Goal: Transaction & Acquisition: Book appointment/travel/reservation

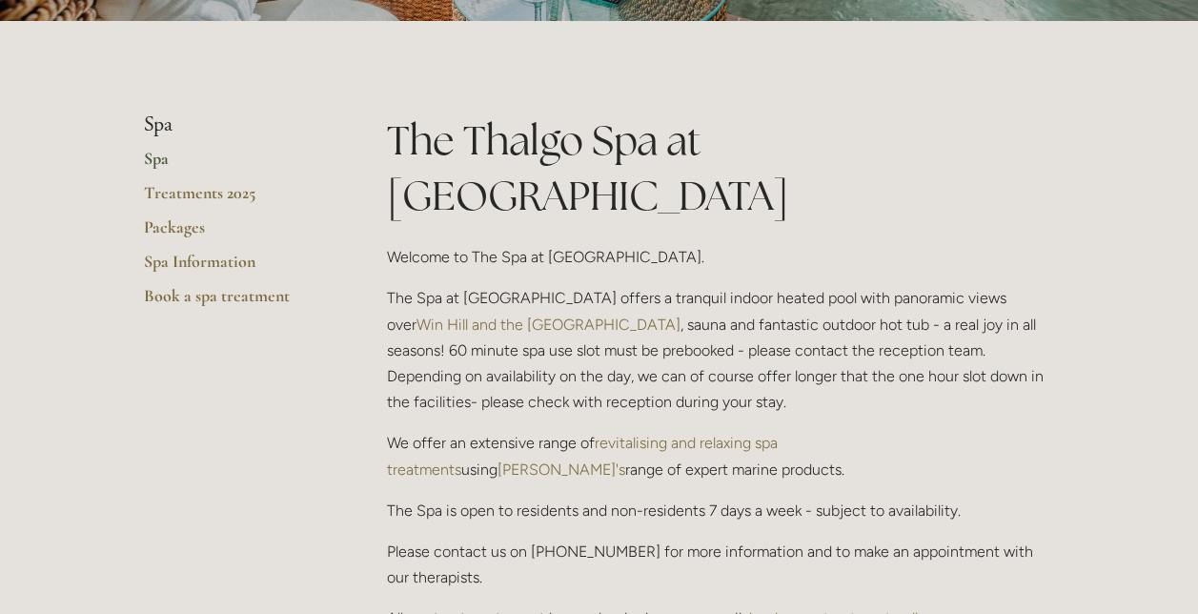
scroll to position [391, 0]
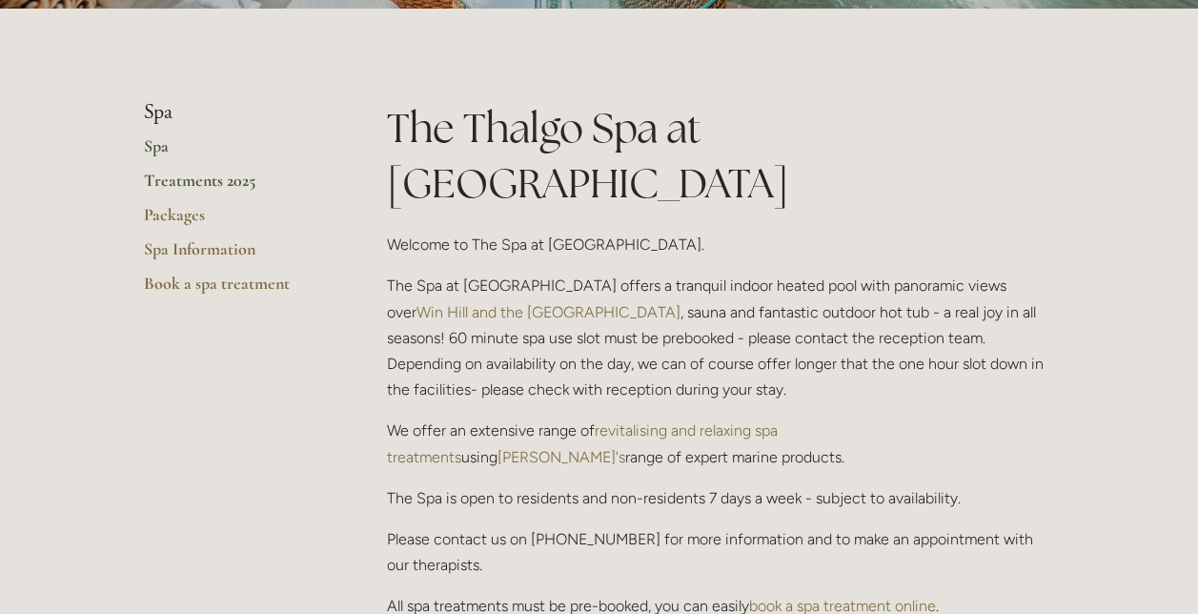
click at [182, 177] on link "Treatments 2025" at bounding box center [235, 187] width 182 height 34
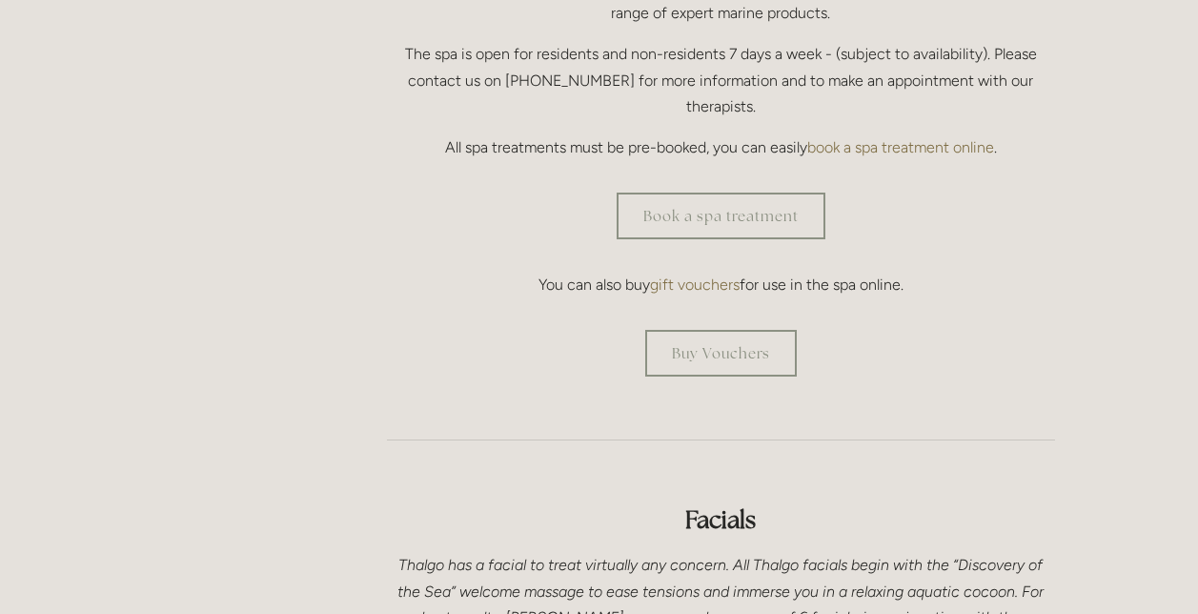
scroll to position [694, 0]
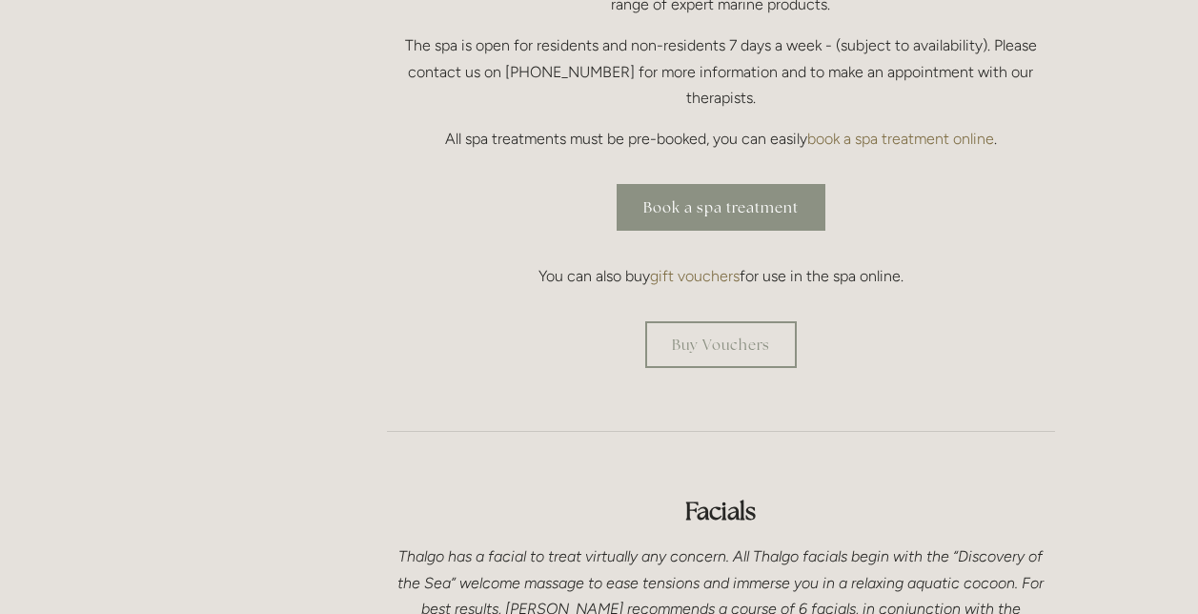
click at [758, 184] on link "Book a spa treatment" at bounding box center [721, 207] width 209 height 47
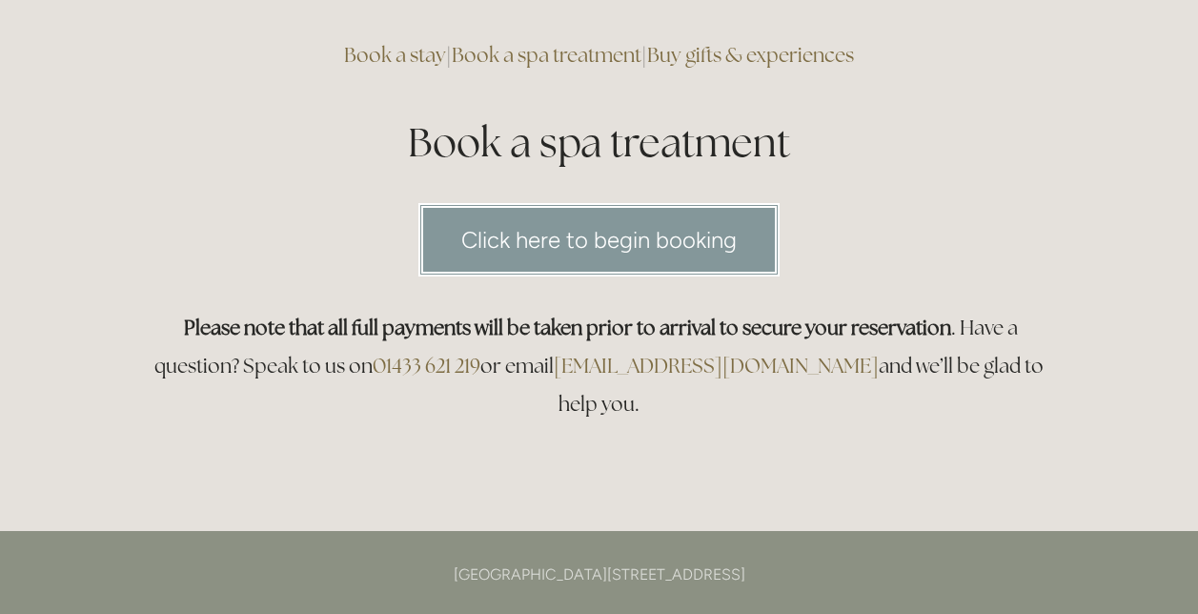
scroll to position [19, 0]
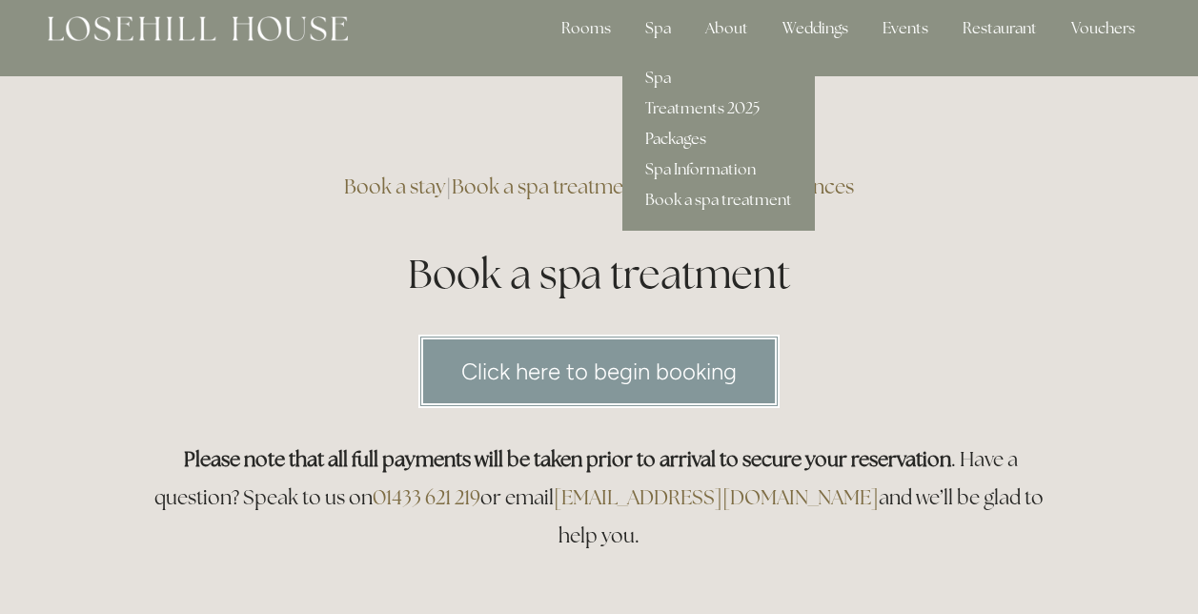
click at [658, 140] on link "Packages" at bounding box center [718, 139] width 193 height 30
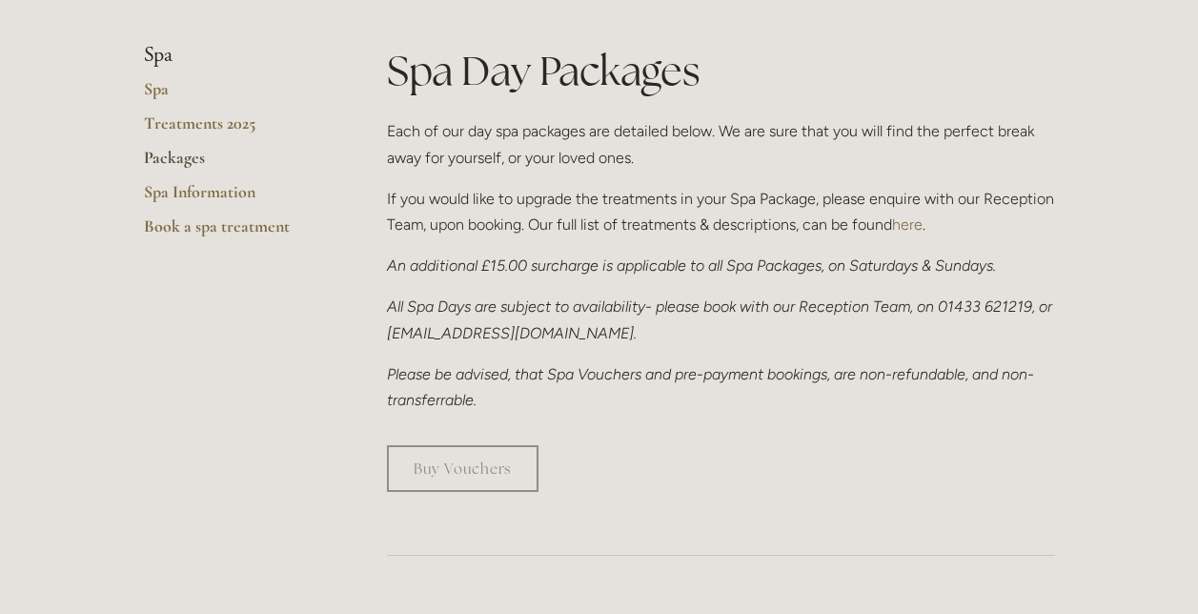
scroll to position [299, 0]
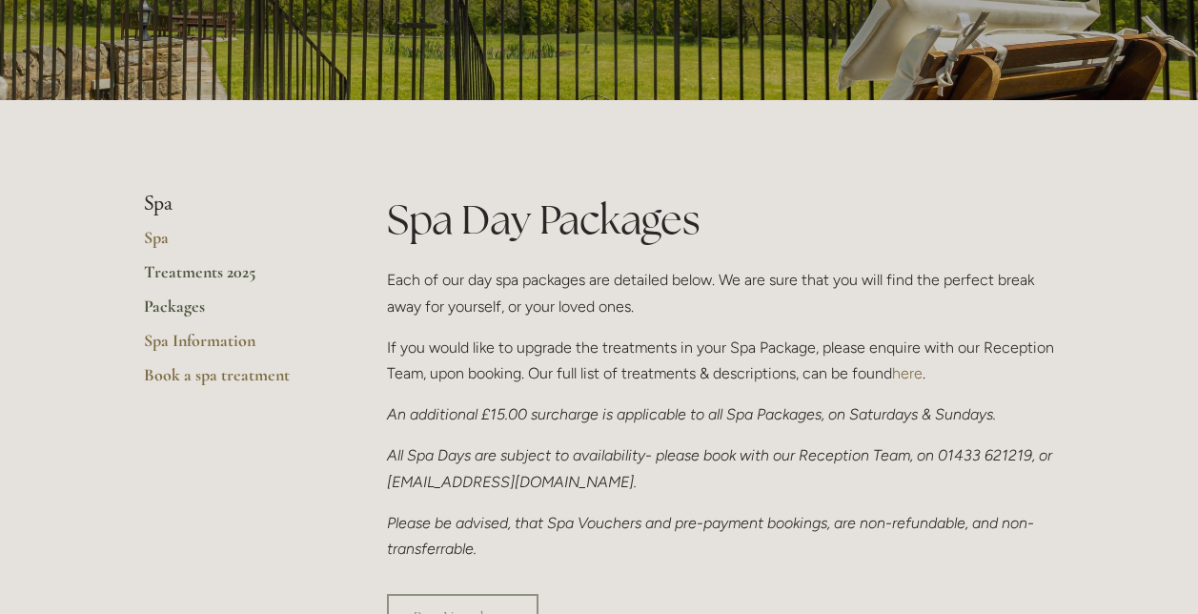
click at [156, 267] on link "Treatments 2025" at bounding box center [235, 278] width 182 height 34
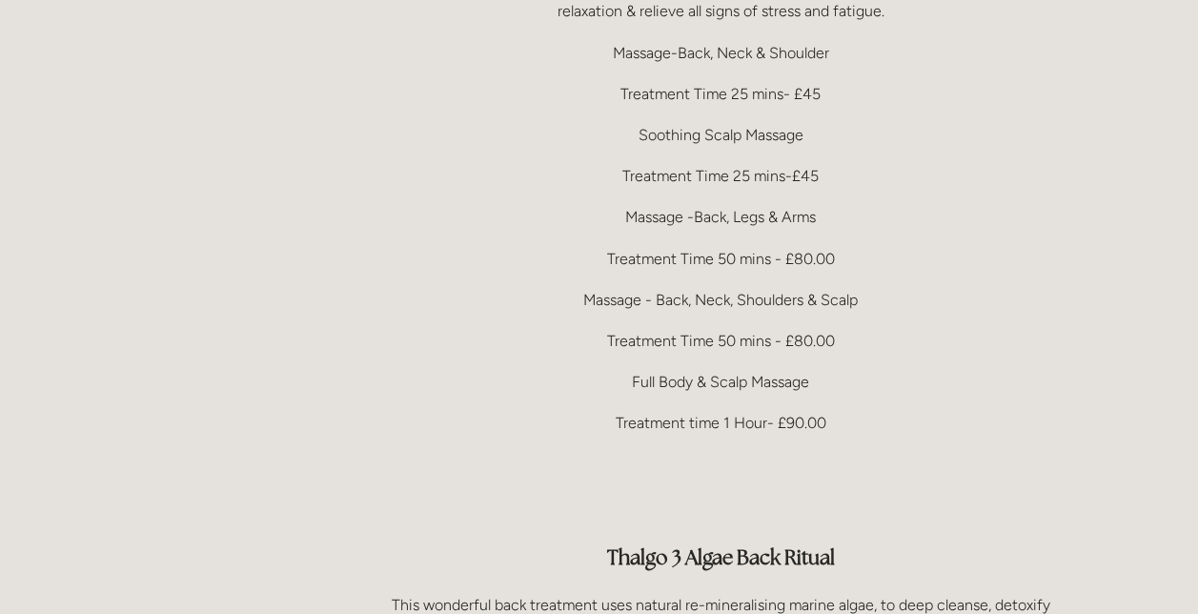
scroll to position [3982, 0]
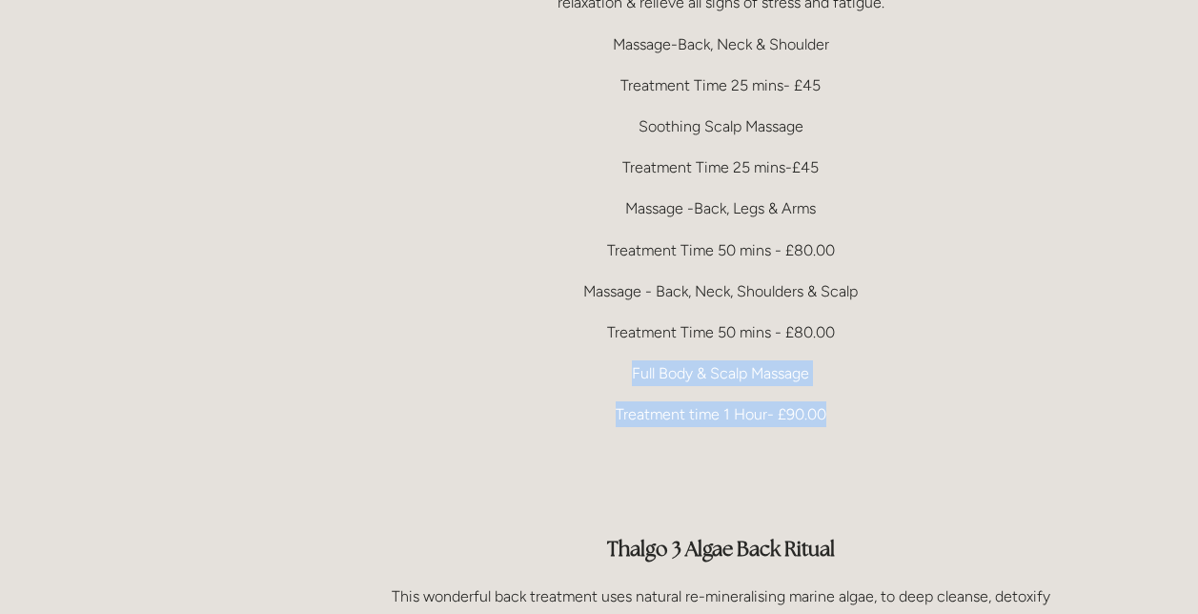
drag, startPoint x: 628, startPoint y: 318, endPoint x: 849, endPoint y: 369, distance: 226.8
click at [849, 369] on div "Body Treatments Therapeutic Massage The perfect massage to relax & revitalise u…" at bounding box center [721, 433] width 668 height 1204
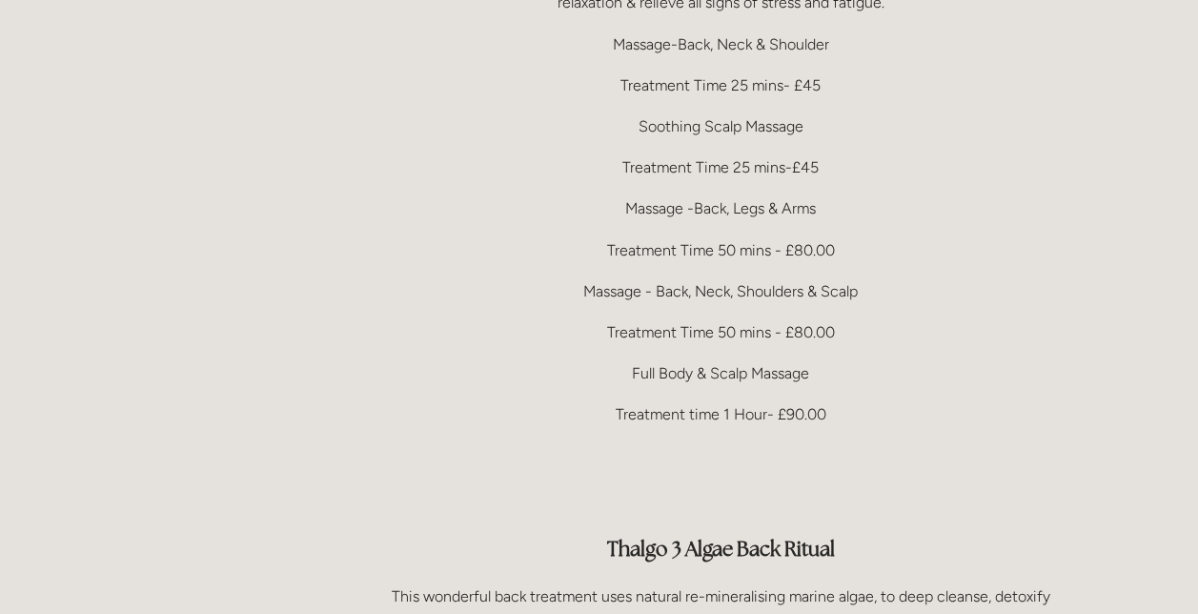
drag, startPoint x: 849, startPoint y: 369, endPoint x: 873, endPoint y: 376, distance: 25.0
click at [873, 376] on div "Body Treatments Therapeutic Massage The perfect massage to relax & revitalise u…" at bounding box center [721, 433] width 668 height 1204
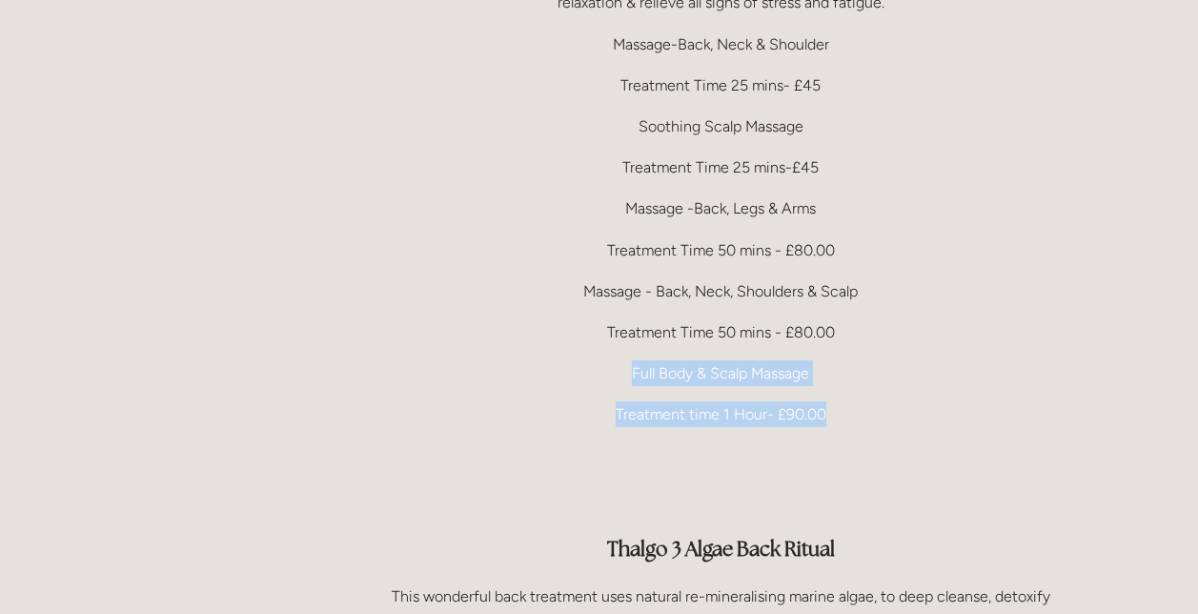
drag, startPoint x: 823, startPoint y: 360, endPoint x: 617, endPoint y: 319, distance: 210.8
click at [617, 319] on div "Body Treatments Therapeutic Massage The perfect massage to relax & revitalise u…" at bounding box center [721, 433] width 668 height 1204
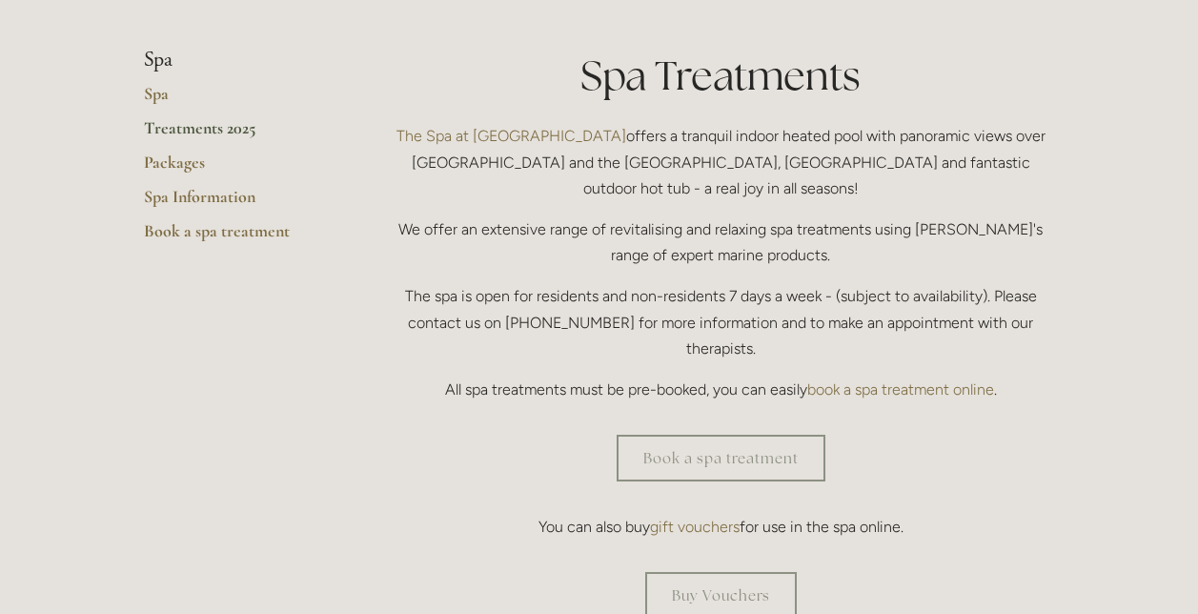
scroll to position [483, 0]
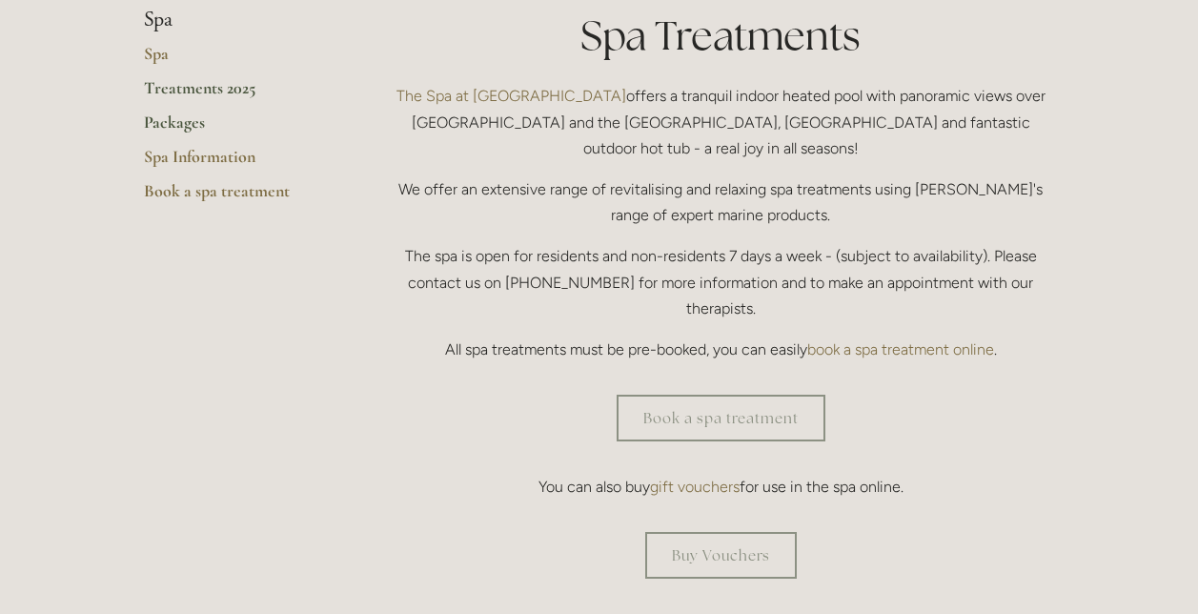
click at [171, 121] on link "Packages" at bounding box center [235, 128] width 182 height 34
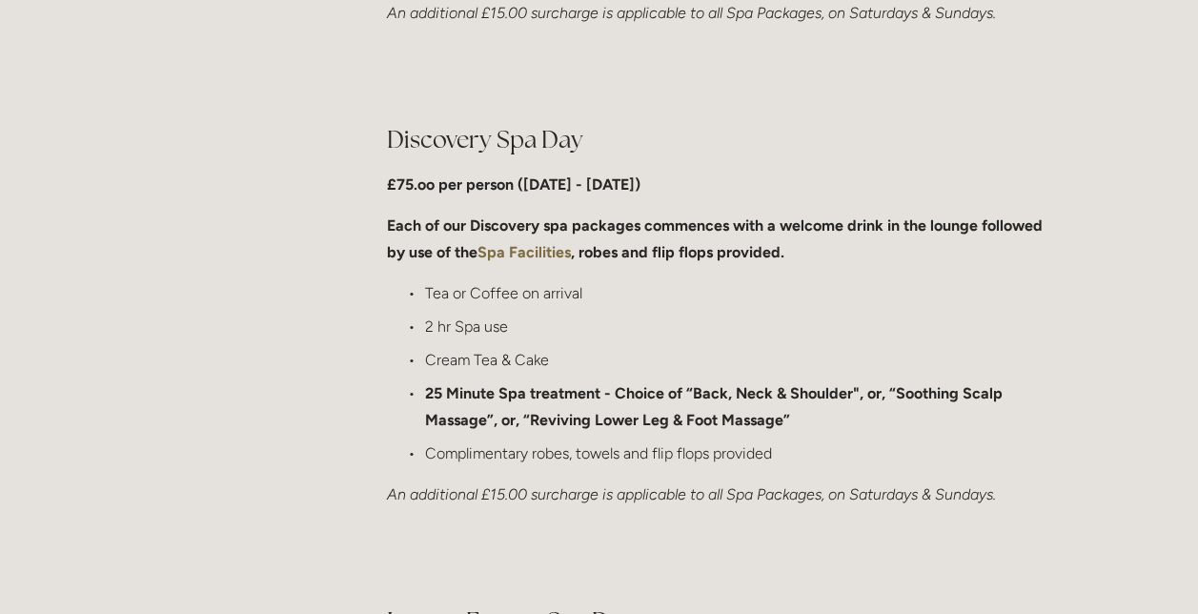
scroll to position [1169, 0]
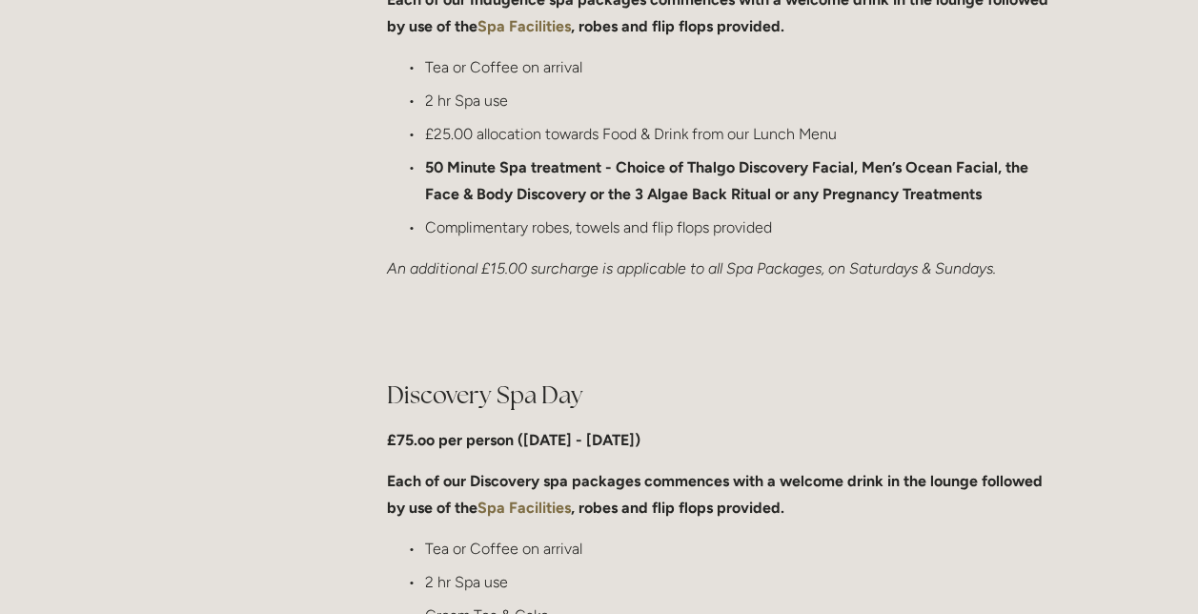
click at [784, 359] on div at bounding box center [721, 329] width 700 height 65
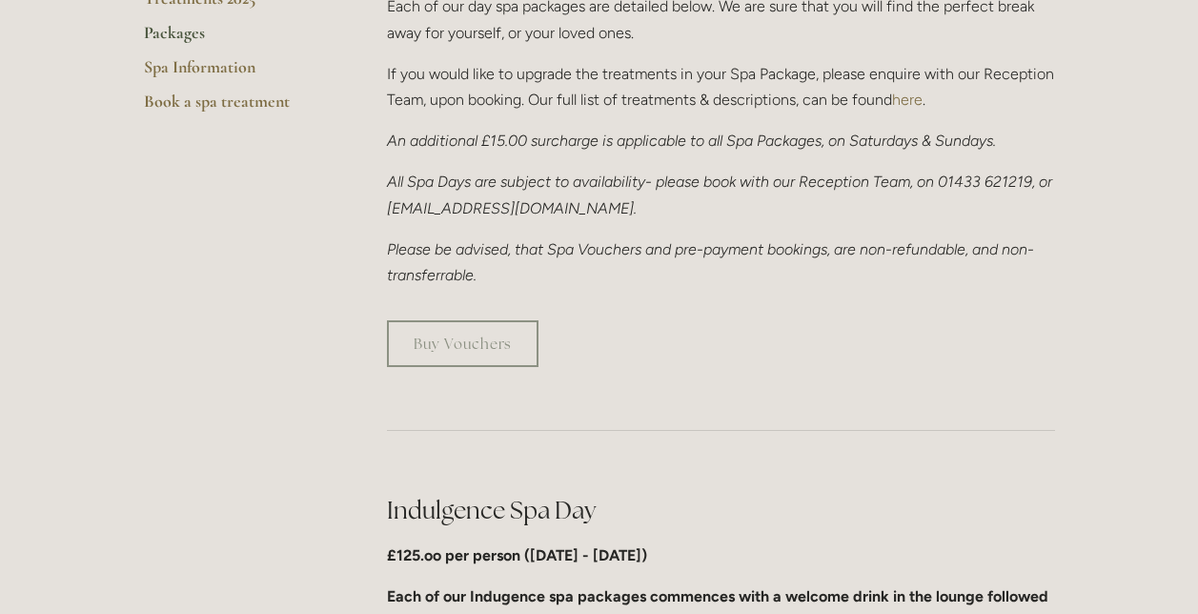
scroll to position [0, 0]
